Goal: Task Accomplishment & Management: Manage account settings

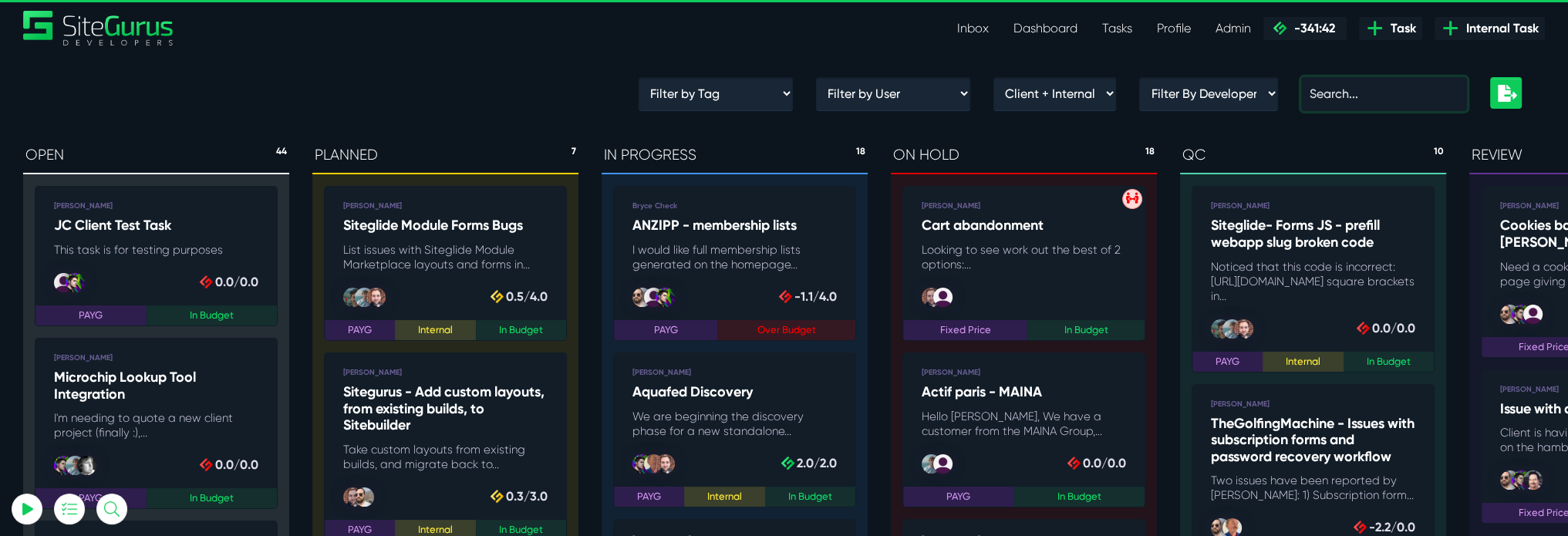
click at [1363, 102] on input "text" at bounding box center [1384, 94] width 166 height 34
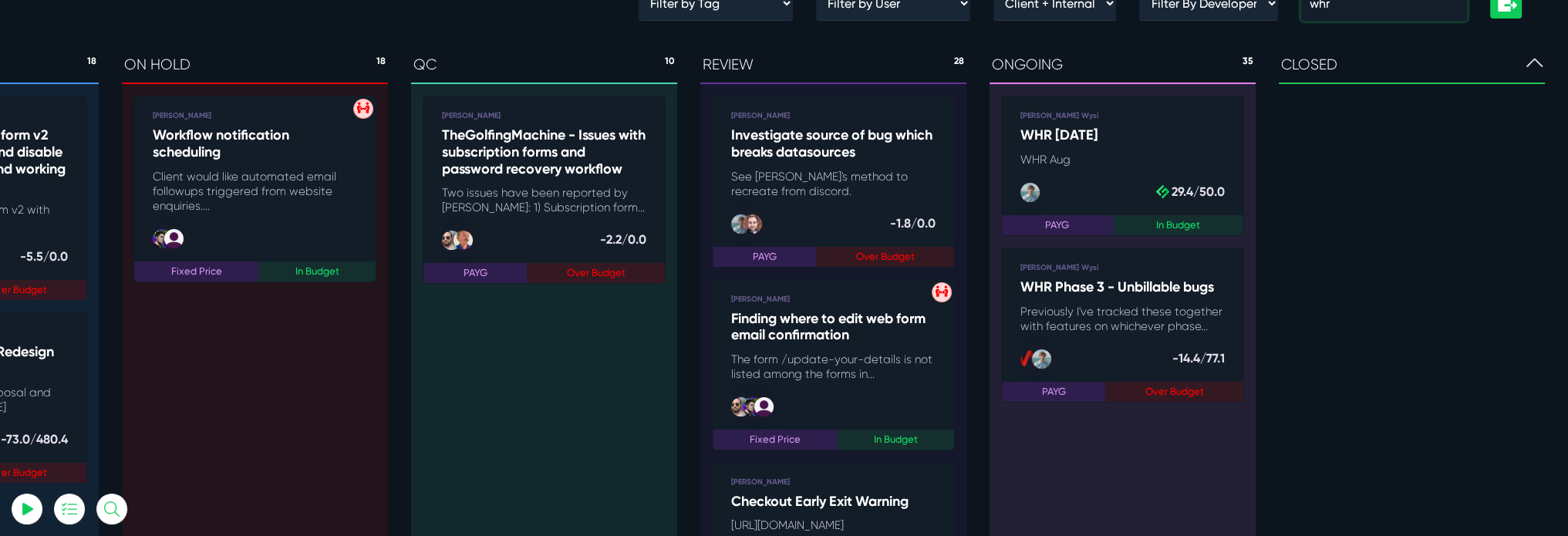
scroll to position [77, 0]
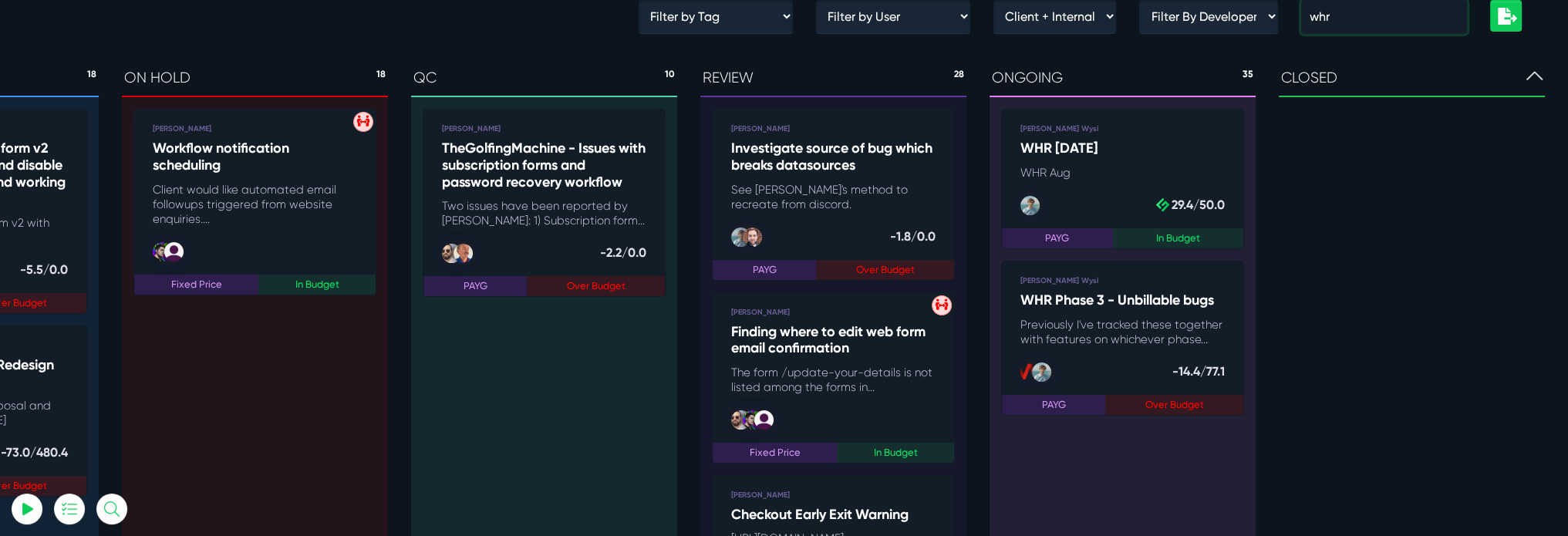
type input "whr"
click at [1058, 184] on link "[PERSON_NAME] Wysi WHR [DATE] WHR Aug PAYG In Budget .cls-1{fill-rule:evenodd;f…" at bounding box center [1123, 179] width 243 height 140
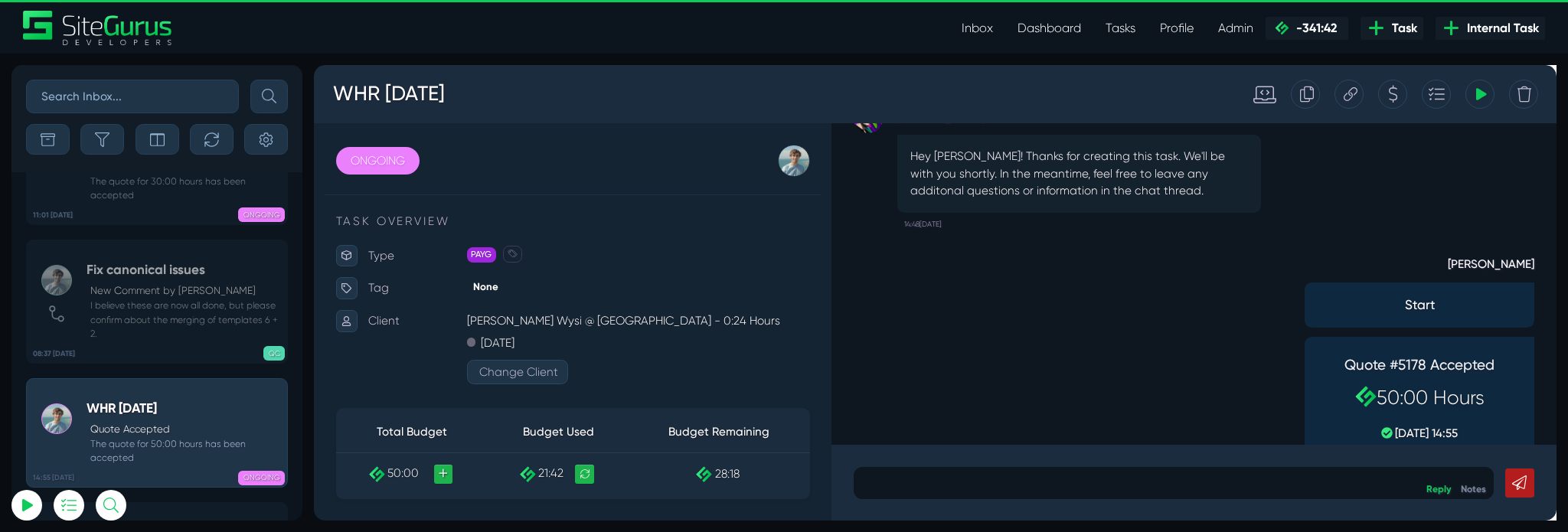
scroll to position [-80, 0]
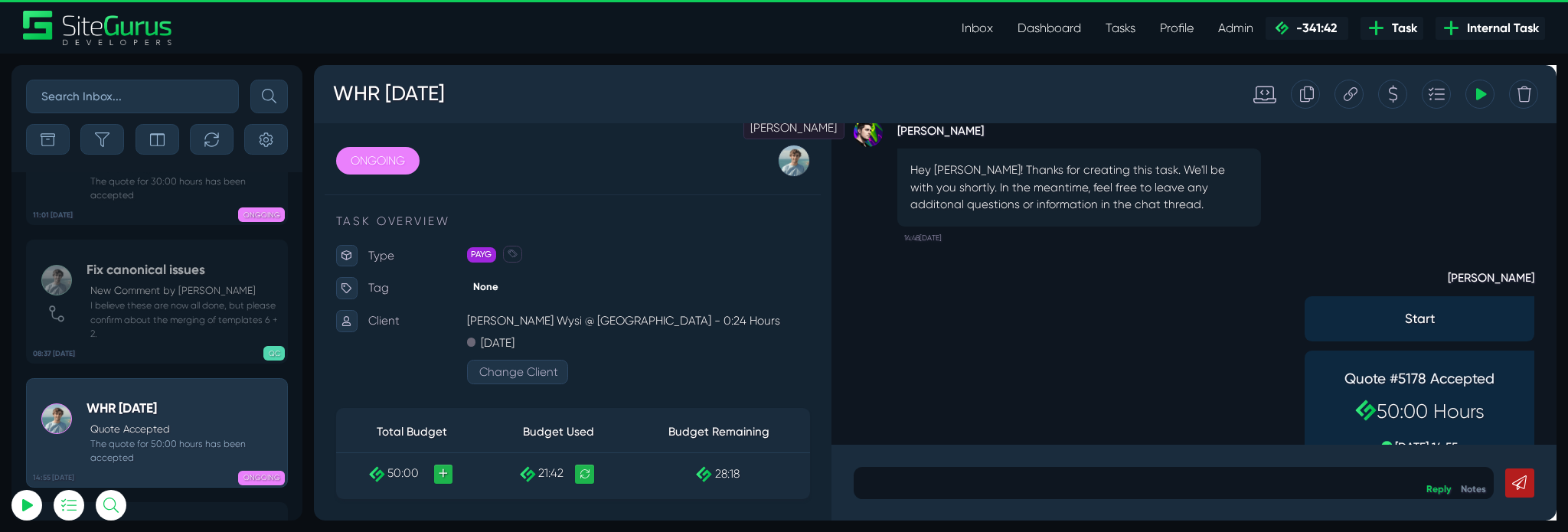
click at [820, 169] on div at bounding box center [820, 166] width 34 height 34
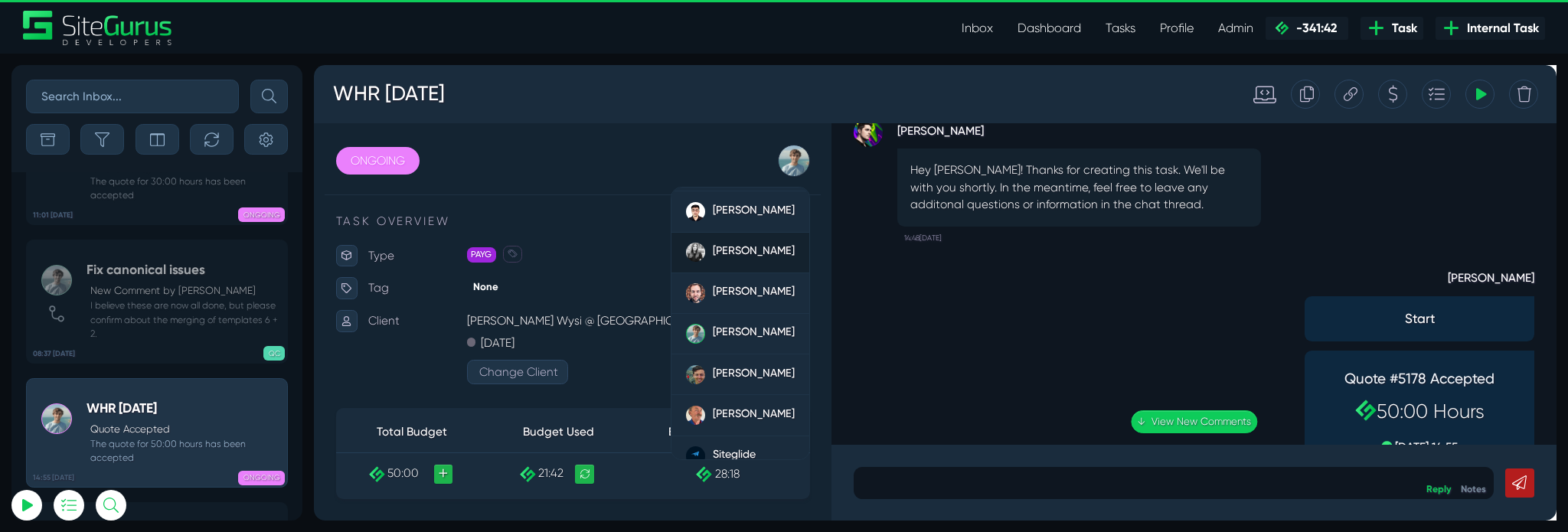
scroll to position [183, 0]
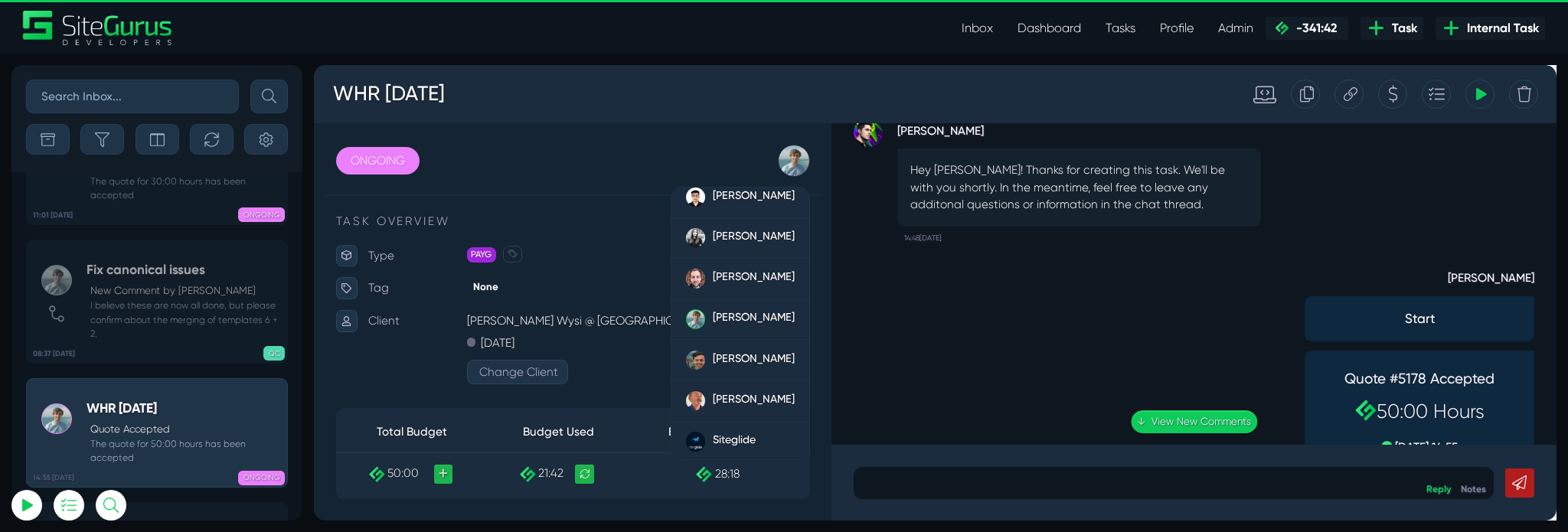
drag, startPoint x: 756, startPoint y: 414, endPoint x: 984, endPoint y: 440, distance: 229.5
click at [984, 440] on div "Matt Jones Start Quote #5178 Accepted 50:00 Hours 01 Sep, 14:55 14:48, Septembe…" at bounding box center [1240, 391] width 718 height 263
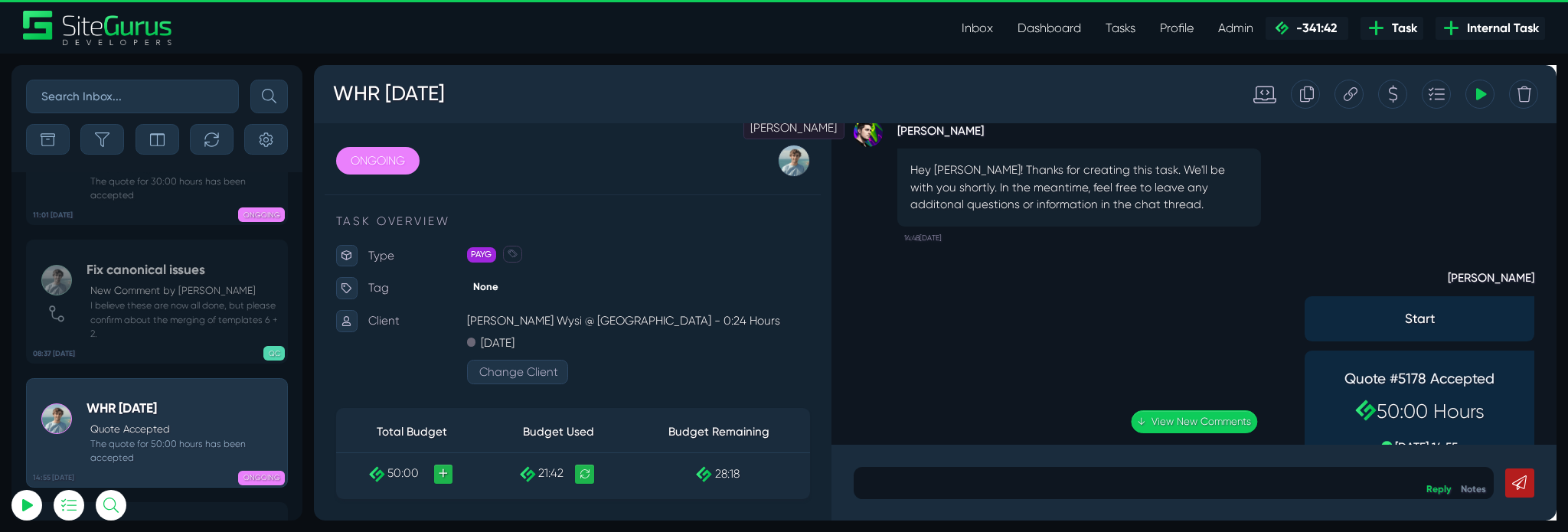
click at [818, 158] on div at bounding box center [820, 166] width 34 height 34
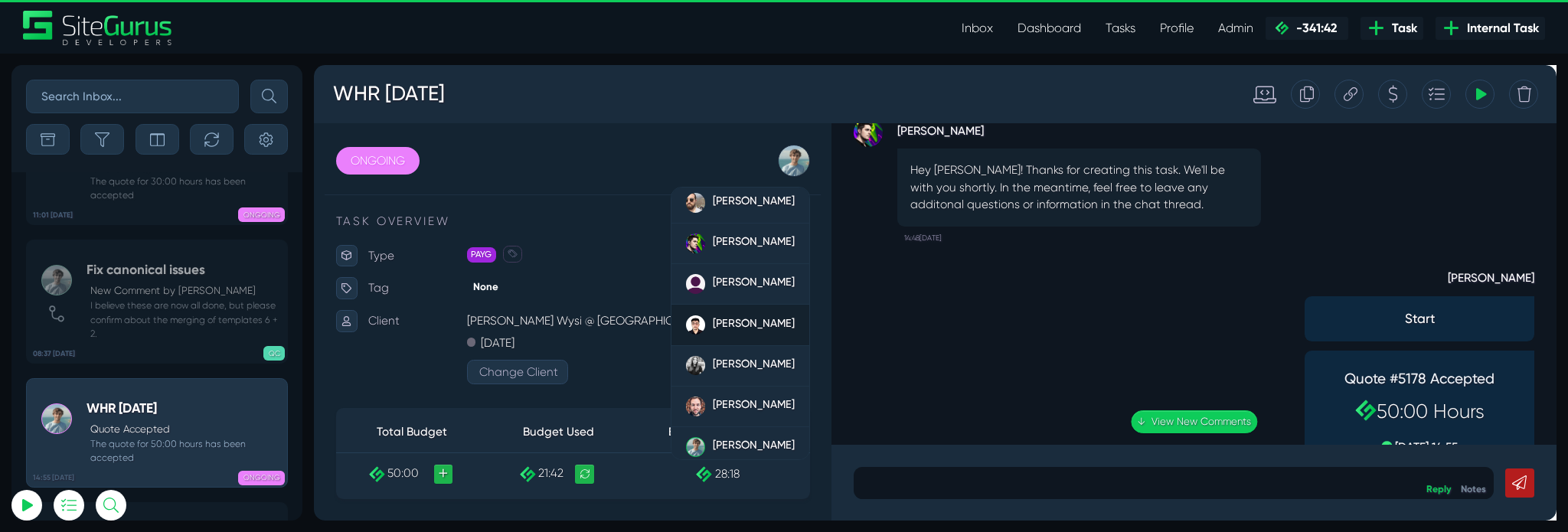
scroll to position [0, 0]
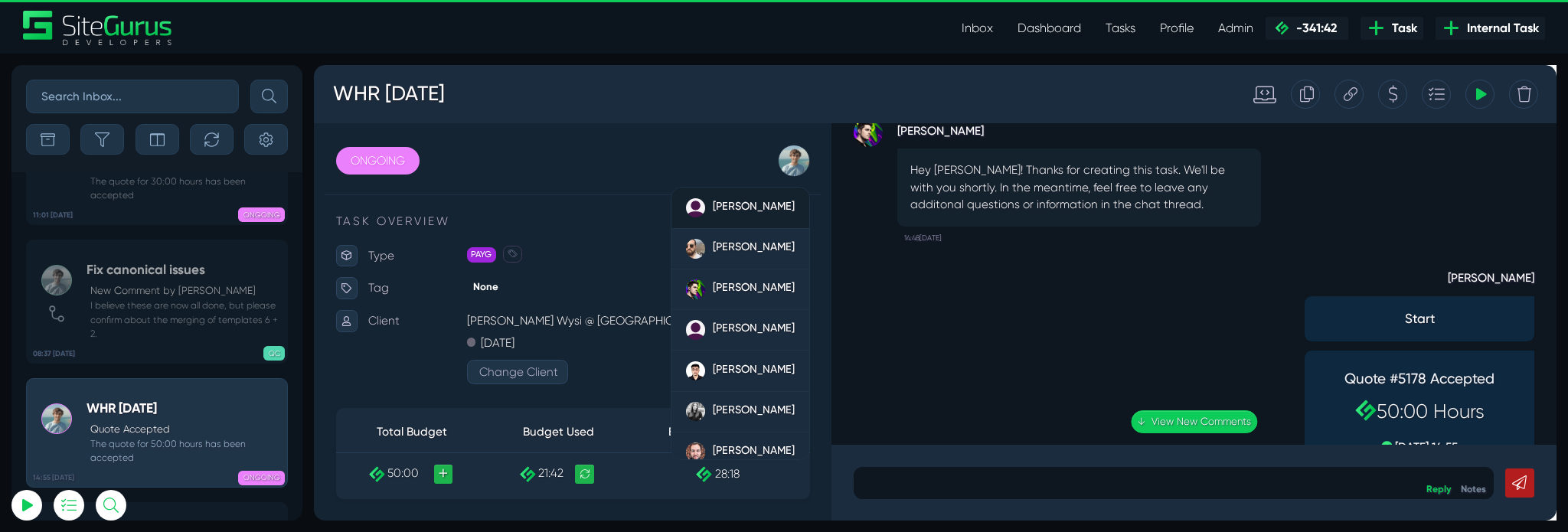
click at [748, 221] on div "[PERSON_NAME]" at bounding box center [777, 215] width 87 height 21
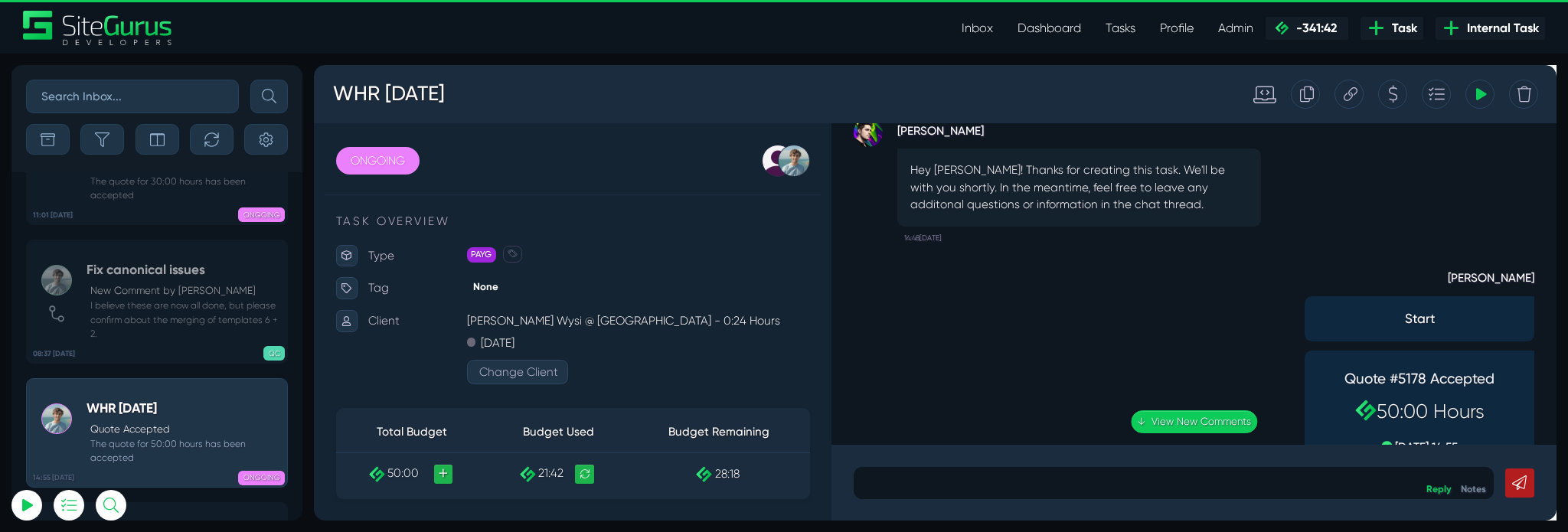
click at [1001, 290] on div "Matt Jones Start Quote #5178 Accepted 50:00 Hours 01 Sep, 14:55 14:48, Septembe…" at bounding box center [1240, 391] width 718 height 263
type input "matt.jones@wysi.co.uk"
click at [1258, 443] on link "↓ View New Comments" at bounding box center [1240, 440] width 133 height 24
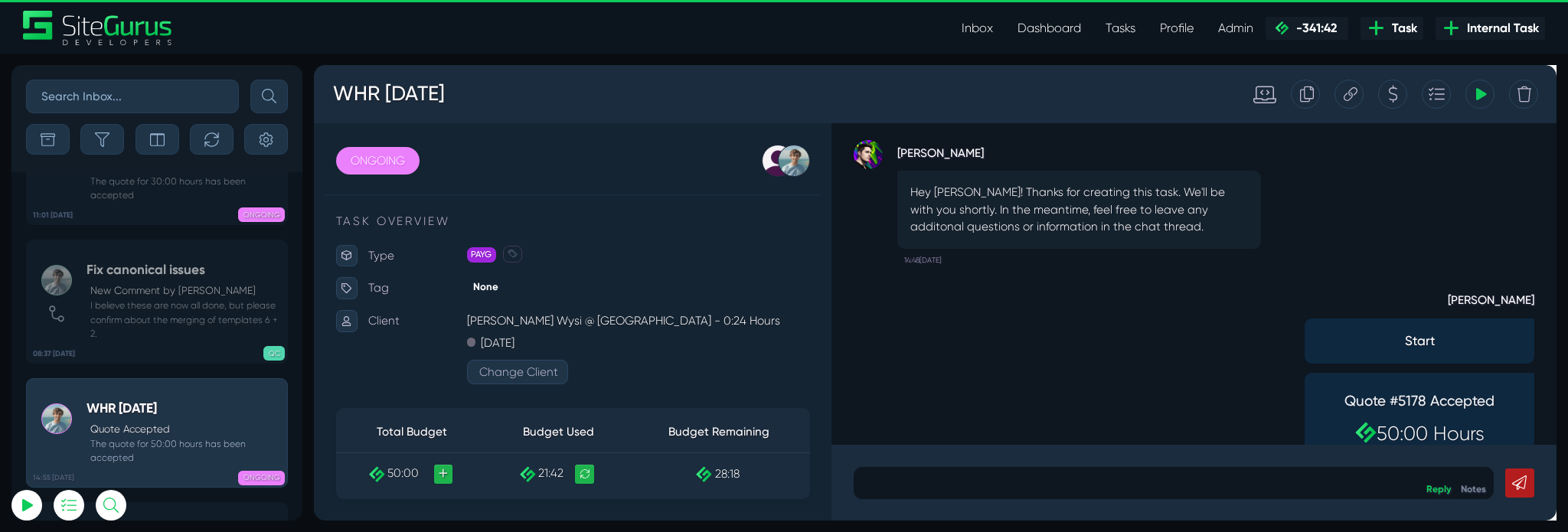
scroll to position [-125, 0]
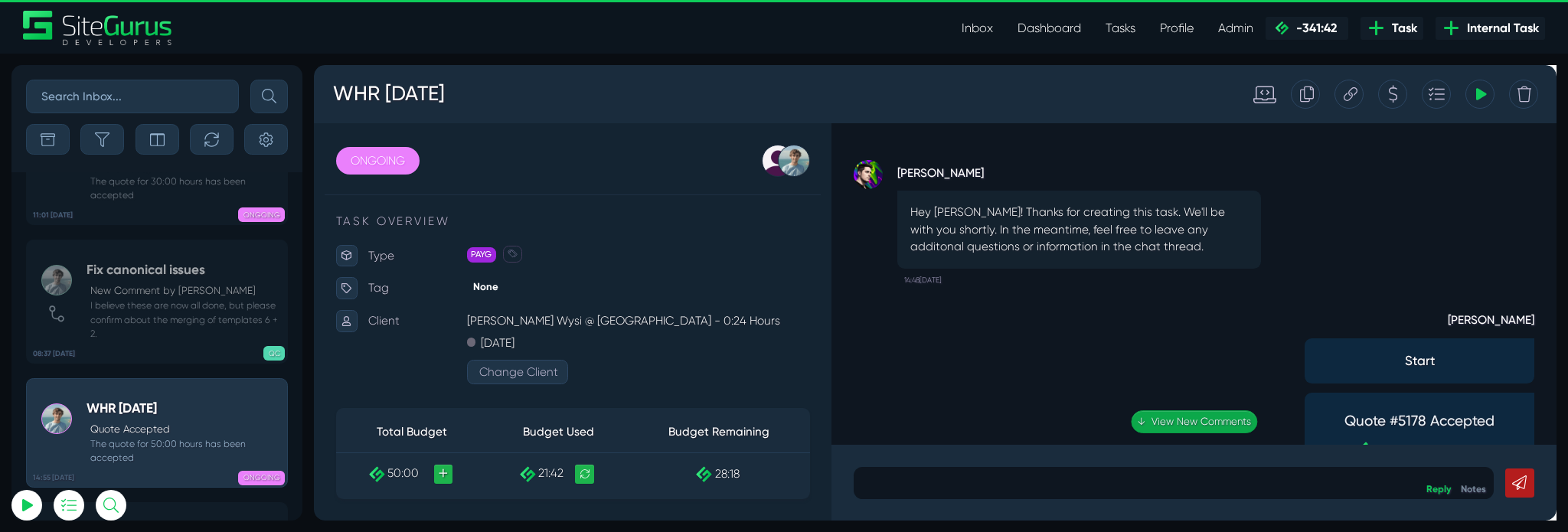
click at [1233, 437] on link "↓ View New Comments" at bounding box center [1240, 440] width 133 height 24
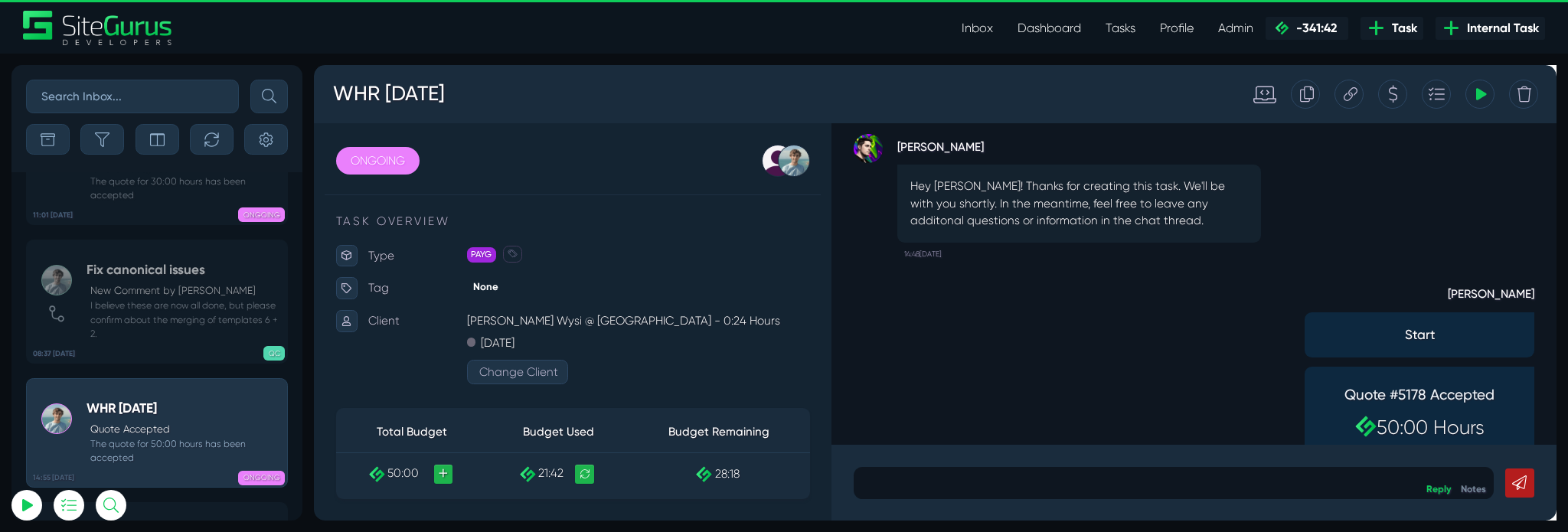
scroll to position [-107, 0]
